Goal: Task Accomplishment & Management: Use online tool/utility

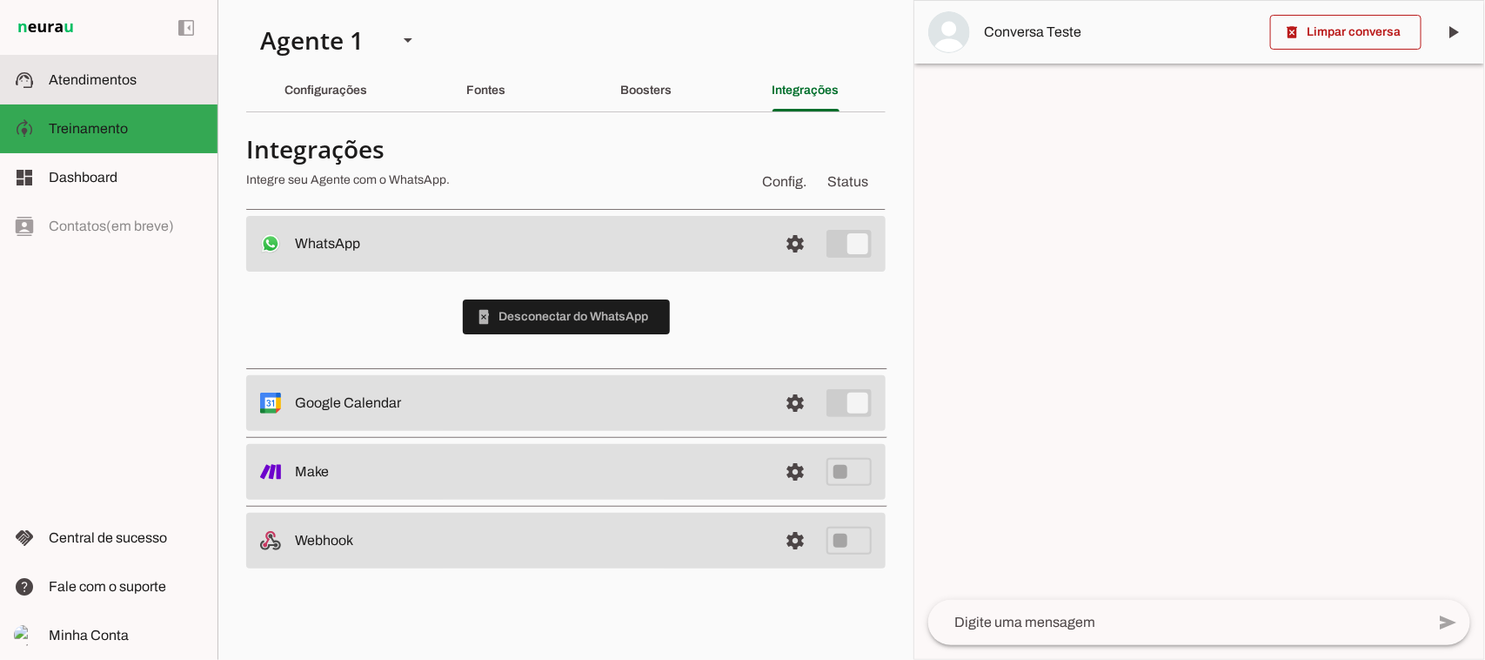
click at [79, 84] on span "Atendimentos" at bounding box center [93, 79] width 88 height 15
